Goal: Use online tool/utility: Utilize a website feature to perform a specific function

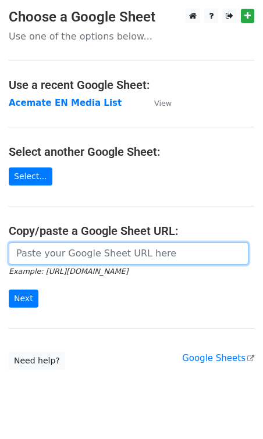
click at [49, 259] on input "url" at bounding box center [129, 254] width 240 height 22
paste input "[URL][DOMAIN_NAME]"
type input "[URL][DOMAIN_NAME]"
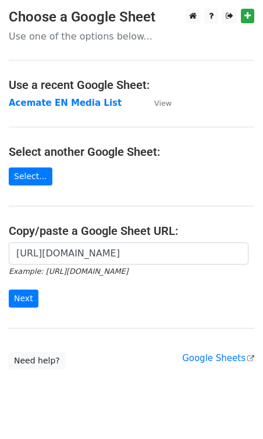
scroll to position [0, 0]
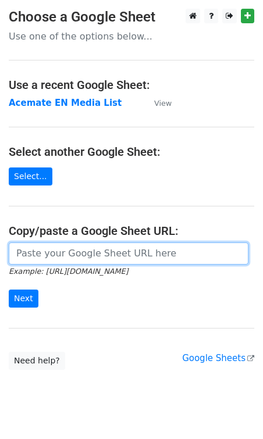
click at [75, 262] on input "url" at bounding box center [129, 254] width 240 height 22
paste input "[URL][DOMAIN_NAME]"
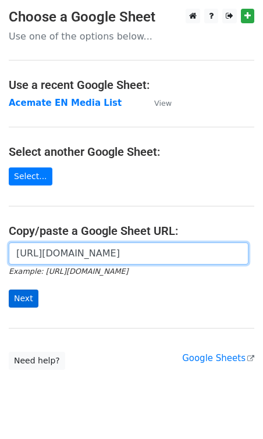
type input "https://docs.google.com/spreadsheets/d/1VYYWaqaUxG9hORC4SwGMBxWSnRg274Pggm6A726…"
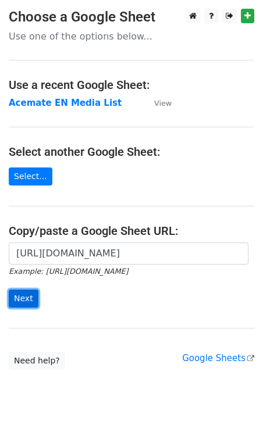
scroll to position [0, 0]
click at [23, 299] on input "Next" at bounding box center [24, 299] width 30 height 18
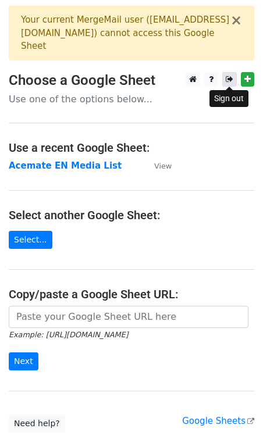
click at [230, 77] on icon at bounding box center [230, 79] width 8 height 8
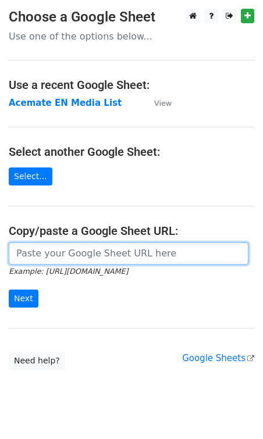
click at [105, 257] on input "url" at bounding box center [129, 254] width 240 height 22
paste input "https://docs.google.com/spreadsheets/d/1VYYWaqaUxG9hORC4SwGMBxWSnRg274Pggm6A726…"
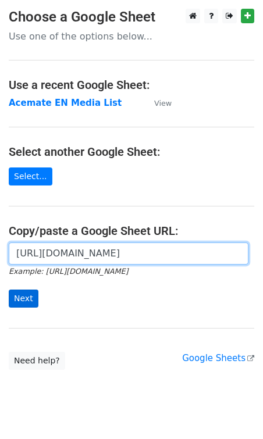
type input "https://docs.google.com/spreadsheets/d/1VYYWaqaUxG9hORC4SwGMBxWSnRg274Pggm6A726…"
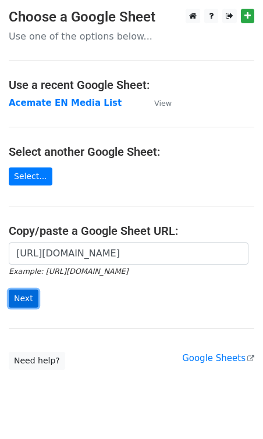
click at [34, 301] on input "Next" at bounding box center [24, 299] width 30 height 18
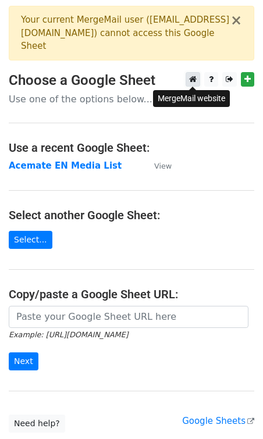
click at [193, 79] on icon at bounding box center [193, 79] width 8 height 8
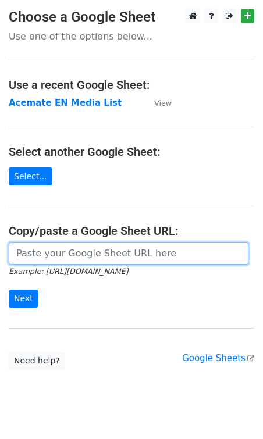
click at [44, 253] on input "url" at bounding box center [129, 254] width 240 height 22
paste input "https://docs.google.com/spreadsheets/d/1VYYWaqaUxG9hORC4SwGMBxWSnRg274Pggm6A726…"
type input "https://docs.google.com/spreadsheets/d/1VYYWaqaUxG9hORC4SwGMBxWSnRg274Pggm6A726…"
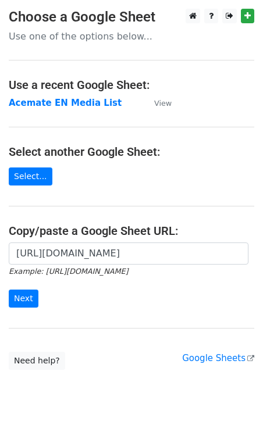
scroll to position [0, 0]
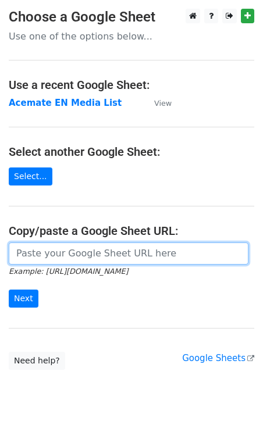
click at [88, 262] on input "url" at bounding box center [129, 254] width 240 height 22
click at [80, 258] on input "url" at bounding box center [129, 254] width 240 height 22
paste input "[URL][DOMAIN_NAME]"
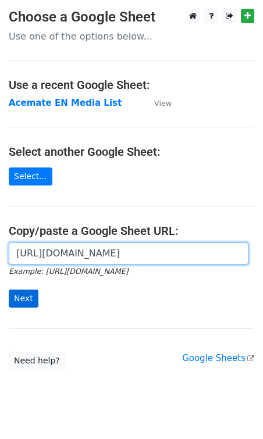
type input "[URL][DOMAIN_NAME]"
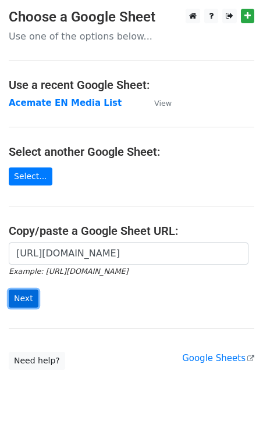
click at [20, 298] on input "Next" at bounding box center [24, 299] width 30 height 18
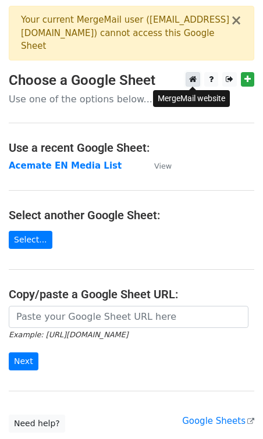
click at [192, 76] on icon at bounding box center [193, 79] width 8 height 8
click at [227, 80] on icon at bounding box center [230, 79] width 8 height 8
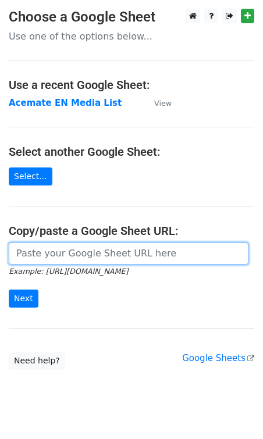
click at [34, 254] on input "url" at bounding box center [129, 254] width 240 height 22
paste input "https://docs.google.com/spreadsheets/d/1VYYWaqaUxG9hORC4SwGMBxWSnRg274Pggm6A726…"
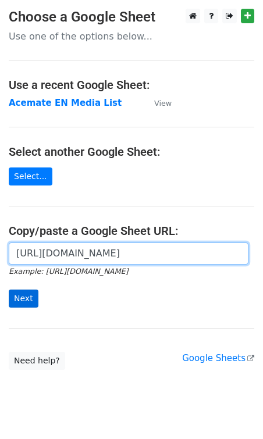
type input "https://docs.google.com/spreadsheets/d/1VYYWaqaUxG9hORC4SwGMBxWSnRg274Pggm6A726…"
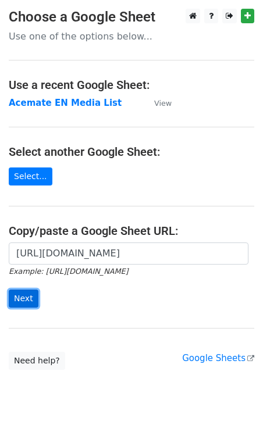
click at [23, 299] on input "Next" at bounding box center [24, 299] width 30 height 18
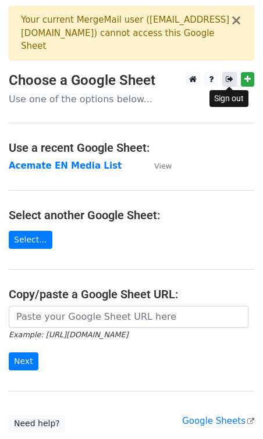
click at [224, 74] on link at bounding box center [229, 79] width 15 height 15
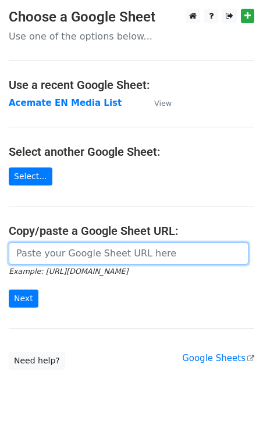
click at [111, 251] on input "url" at bounding box center [129, 254] width 240 height 22
paste input "[URL][DOMAIN_NAME]"
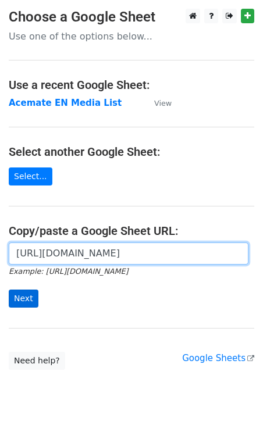
type input "https://docs.google.com/spreadsheets/d/1VYYWaqaUxG9hORC4SwGMBxWSnRg274Pggm6A726…"
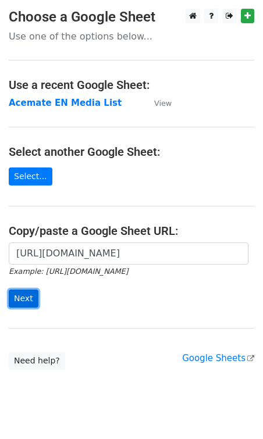
click at [22, 301] on input "Next" at bounding box center [24, 299] width 30 height 18
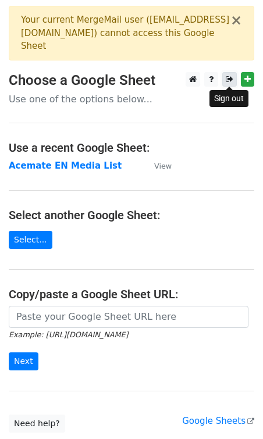
click at [226, 81] on icon at bounding box center [230, 79] width 8 height 8
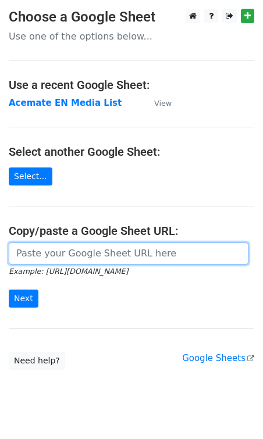
click at [96, 258] on input "url" at bounding box center [129, 254] width 240 height 22
paste input "[URL][DOMAIN_NAME]"
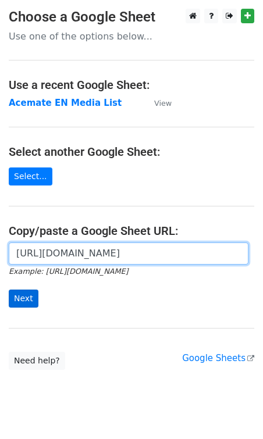
type input "https://docs.google.com/spreadsheets/d/1VYYWaqaUxG9hORC4SwGMBxWSnRg274Pggm6A726…"
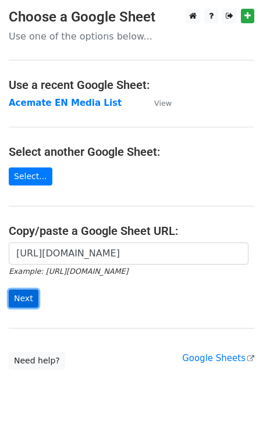
click at [21, 293] on input "Next" at bounding box center [24, 299] width 30 height 18
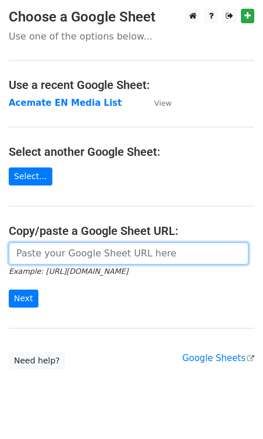
click at [130, 255] on input "url" at bounding box center [129, 254] width 240 height 22
paste input "https://docs.google.com/spreadsheets/d/1VYYWaqaUxG9hORC4SwGMBxWSnRg274Pggm6A726…"
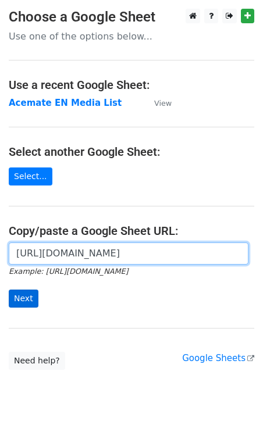
type input "https://docs.google.com/spreadsheets/d/1VYYWaqaUxG9hORC4SwGMBxWSnRg274Pggm6A726…"
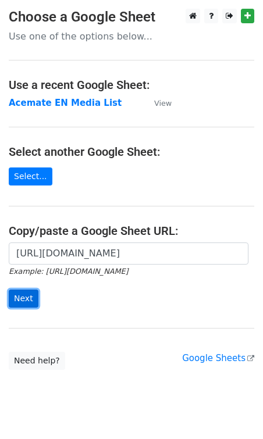
click at [33, 296] on input "Next" at bounding box center [24, 299] width 30 height 18
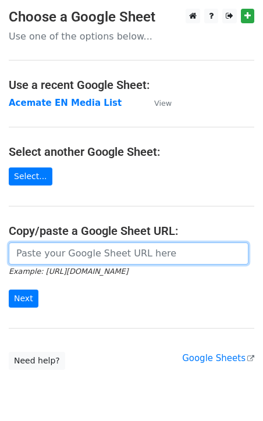
click at [99, 251] on input "url" at bounding box center [129, 254] width 240 height 22
paste input "[URL][DOMAIN_NAME]"
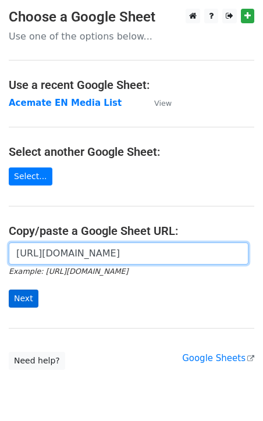
type input "[URL][DOMAIN_NAME]"
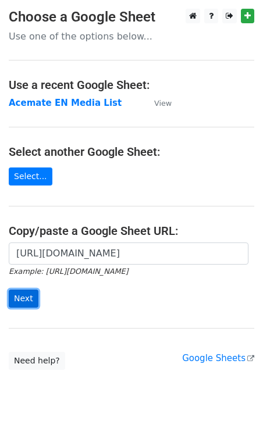
click at [25, 300] on input "Next" at bounding box center [24, 299] width 30 height 18
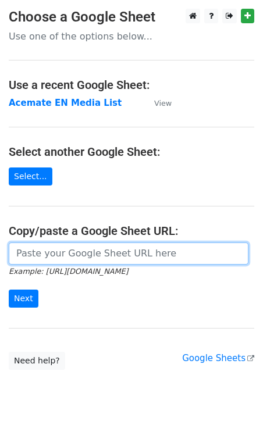
click at [97, 257] on input "url" at bounding box center [129, 254] width 240 height 22
paste input "https://docs.google.com/spreadsheets/d/1VYYWaqaUxG9hORC4SwGMBxWSnRg274Pggm6A726…"
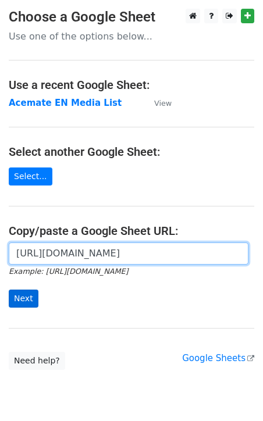
type input "https://docs.google.com/spreadsheets/d/1VYYWaqaUxG9hORC4SwGMBxWSnRg274Pggm6A726…"
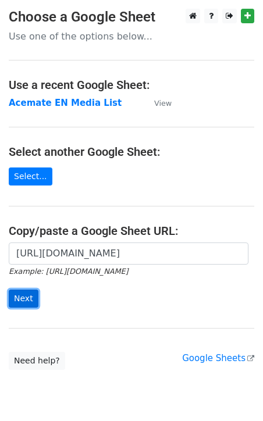
click at [24, 294] on input "Next" at bounding box center [24, 299] width 30 height 18
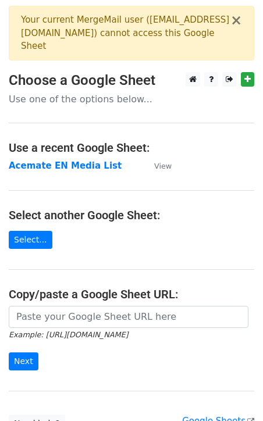
click at [112, 37] on div "Your current MergeMail user ( [EMAIL_ADDRESS][DOMAIN_NAME] ) cannot access this…" at bounding box center [126, 33] width 210 height 40
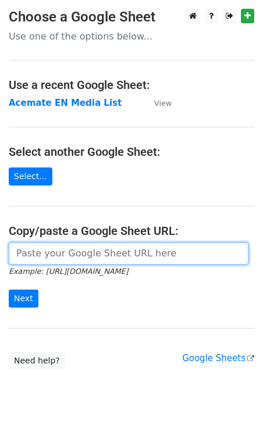
click at [86, 257] on input "url" at bounding box center [129, 254] width 240 height 22
paste input "https://docs.google.com/spreadsheets/d/1VYYWaqaUxG9hORC4SwGMBxWSnRg274Pggm6A726…"
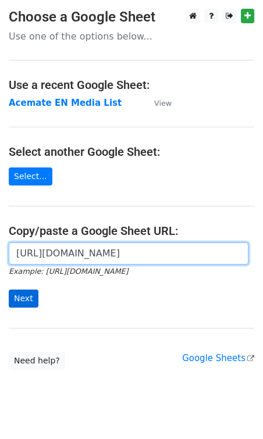
type input "https://docs.google.com/spreadsheets/d/1VYYWaqaUxG9hORC4SwGMBxWSnRg274Pggm6A726…"
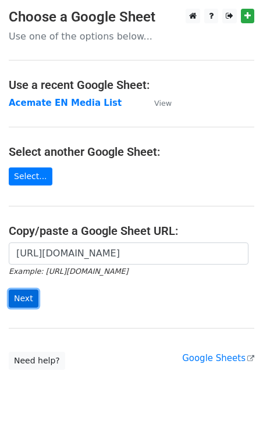
scroll to position [0, 0]
click at [20, 293] on input "Next" at bounding box center [24, 299] width 30 height 18
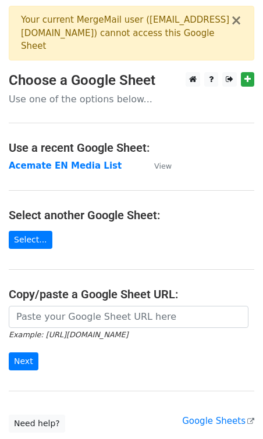
click at [87, 26] on div "Your current MergeMail user ( tallcold@acematetennis.com ) cannot access this G…" at bounding box center [126, 33] width 210 height 40
click at [86, 38] on div "Your current MergeMail user ( tallcold@acematetennis.com ) cannot access this G…" at bounding box center [126, 33] width 210 height 40
click at [227, 77] on icon at bounding box center [230, 79] width 8 height 8
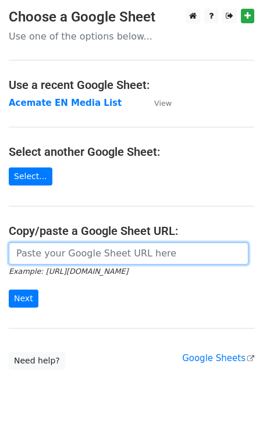
click at [135, 262] on input "url" at bounding box center [129, 254] width 240 height 22
paste input "[URL][DOMAIN_NAME]"
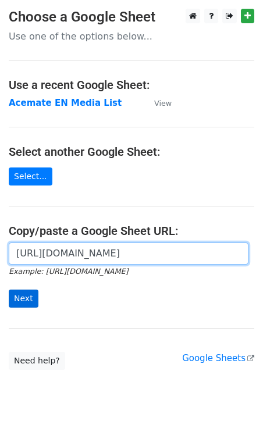
type input "[URL][DOMAIN_NAME]"
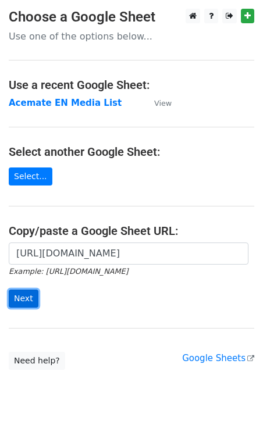
click at [21, 297] on input "Next" at bounding box center [24, 299] width 30 height 18
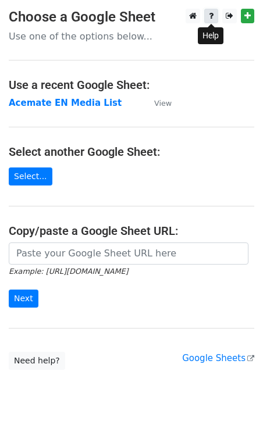
click at [212, 15] on icon at bounding box center [211, 16] width 5 height 8
